Goal: Task Accomplishment & Management: Use online tool/utility

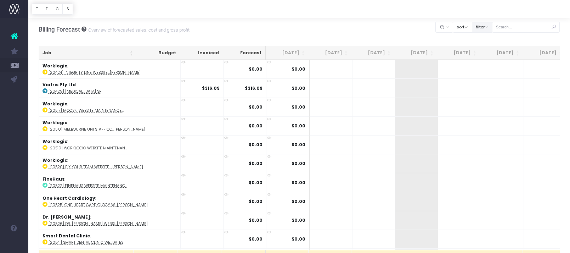
click at [493, 26] on button "filter" at bounding box center [482, 27] width 21 height 11
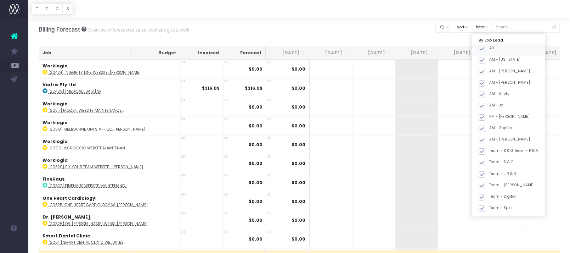
click at [485, 49] on span at bounding box center [482, 49] width 6 height 6
click at [492, 49] on input "All" at bounding box center [492, 47] width 5 height 5
checkbox input "false"
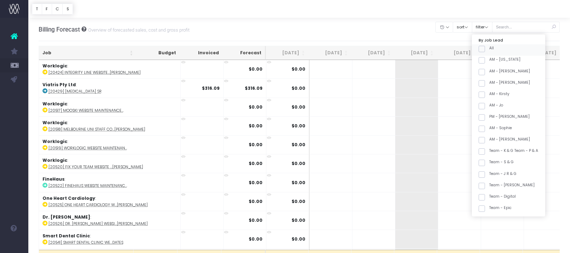
checkbox input "false"
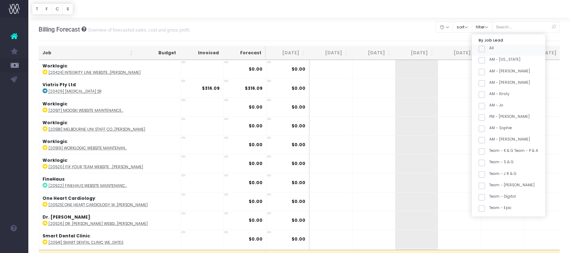
checkbox input "false"
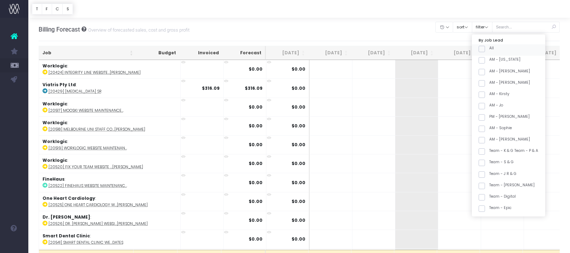
checkbox input "false"
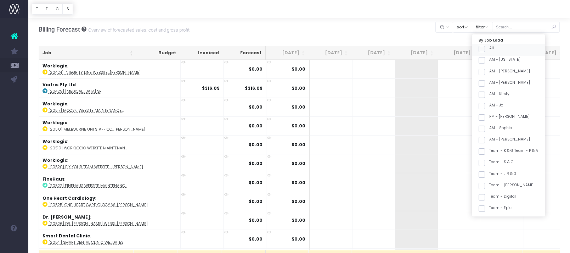
checkbox input "false"
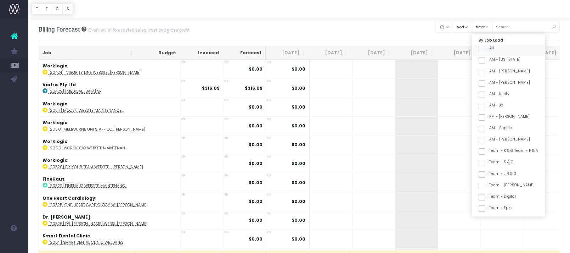
checkbox input "false"
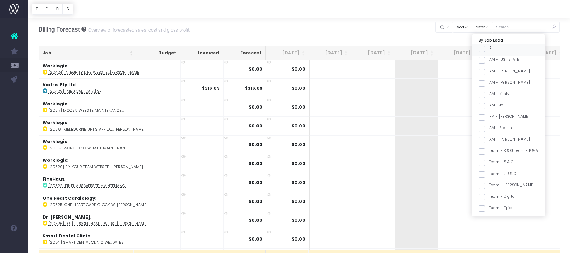
checkbox input "false"
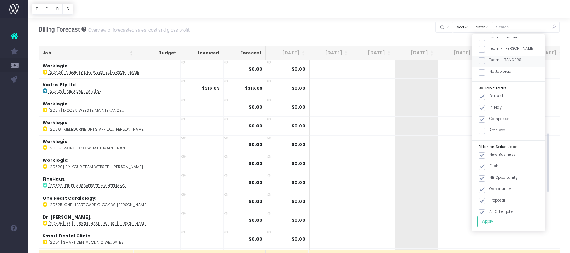
scroll to position [303, 0]
click at [517, 52] on label "Team - [PERSON_NAME]" at bounding box center [507, 53] width 56 height 6
click at [494, 52] on input "Team - [PERSON_NAME]" at bounding box center [492, 52] width 5 height 5
checkbox input "true"
click at [495, 217] on button "Apply" at bounding box center [488, 222] width 21 height 12
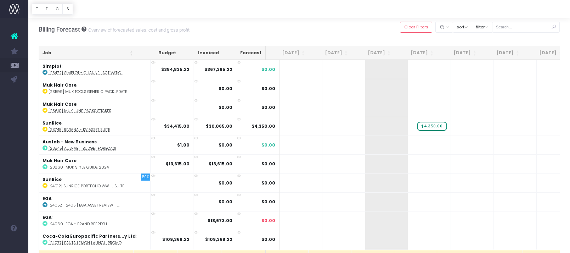
click at [95, 49] on th "Job" at bounding box center [88, 53] width 98 height 14
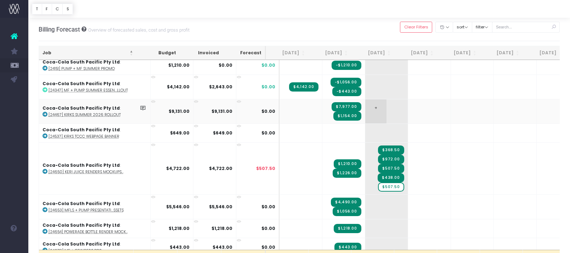
scroll to position [165, 0]
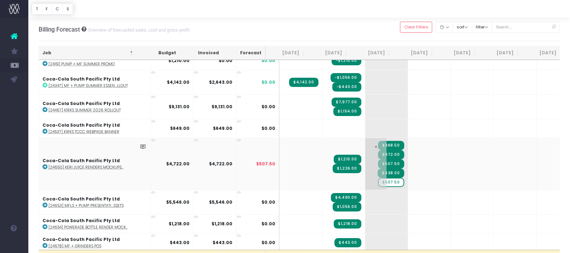
click at [379, 184] on span "$507.50" at bounding box center [391, 182] width 26 height 9
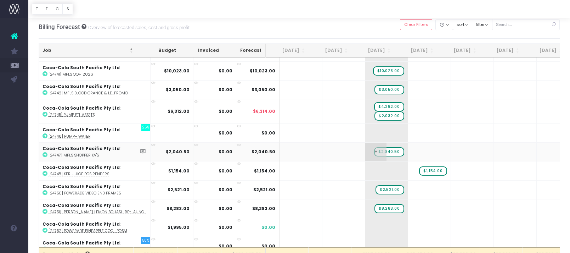
scroll to position [386, 0]
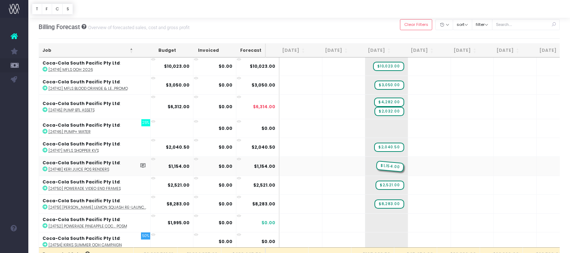
drag, startPoint x: 418, startPoint y: 165, endPoint x: 384, endPoint y: 165, distance: 34.4
click at [100, 168] on abbr "[24748] Keri Juice POS Renders" at bounding box center [79, 169] width 61 height 5
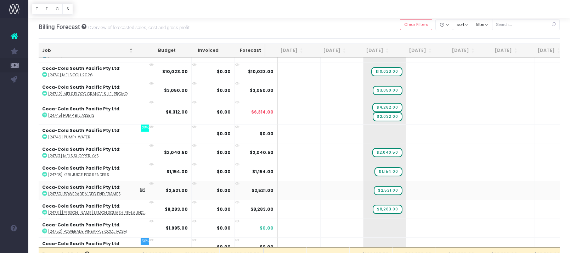
scroll to position [380, 2]
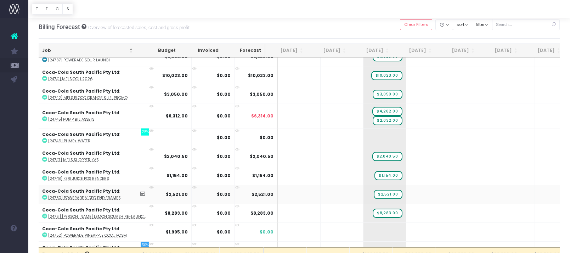
click at [103, 193] on td "Coca-Cola South Pacific Pty Ltd : [24750] Powerade Video End Frames" at bounding box center [95, 194] width 112 height 19
click at [101, 195] on abbr "[24750] Powerade Video End Frames" at bounding box center [84, 196] width 72 height 5
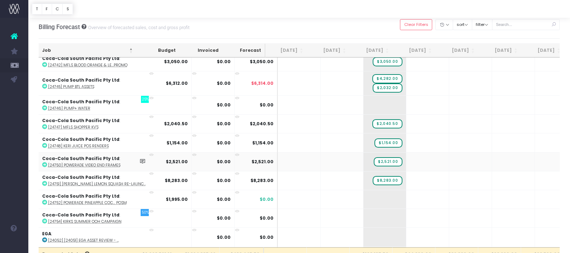
scroll to position [410, 2]
click at [366, 202] on span "+" at bounding box center [374, 199] width 21 height 18
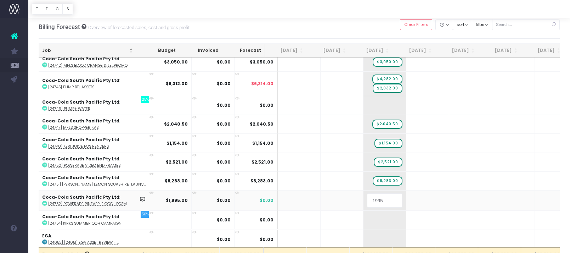
click at [377, 201] on input "1995" at bounding box center [384, 200] width 35 height 14
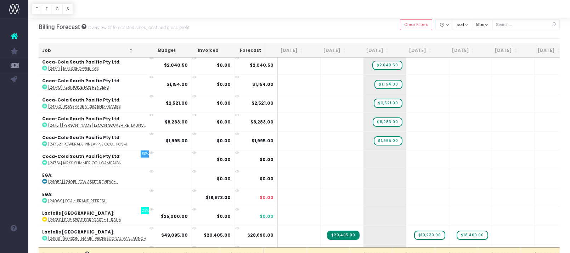
scroll to position [469, 2]
click at [407, 159] on span "+" at bounding box center [417, 159] width 21 height 18
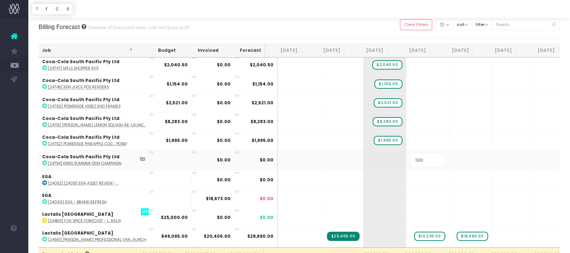
type input "5000"
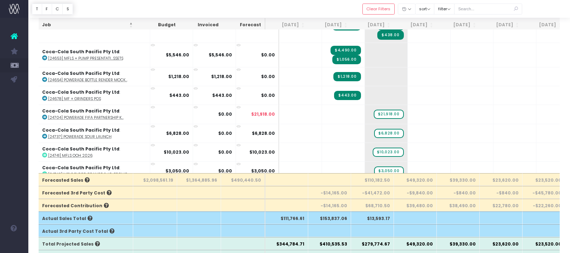
scroll to position [236, 0]
